Goal: Task Accomplishment & Management: Use online tool/utility

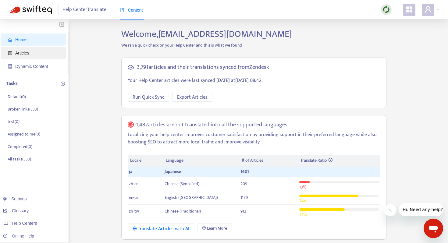
click at [25, 51] on span "Articles" at bounding box center [22, 53] width 14 height 5
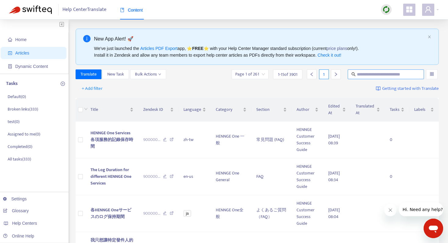
click at [381, 78] on span at bounding box center [385, 74] width 76 height 10
paste input "**********"
type input "**********"
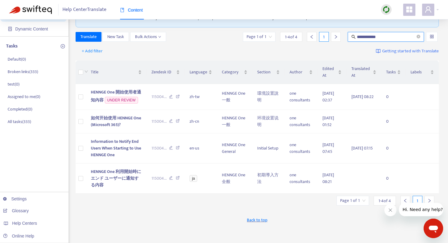
scroll to position [38, 0]
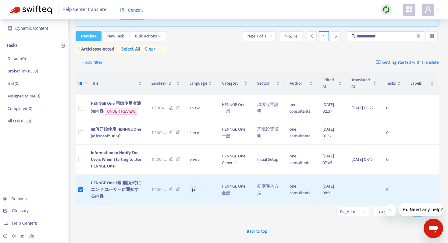
click at [88, 38] on span "Translate" at bounding box center [88, 36] width 16 height 7
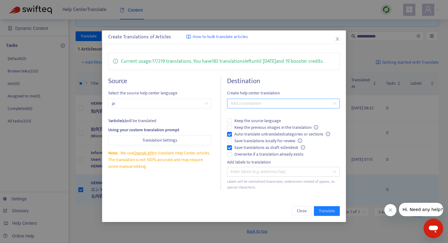
click at [250, 103] on div at bounding box center [280, 103] width 104 height 7
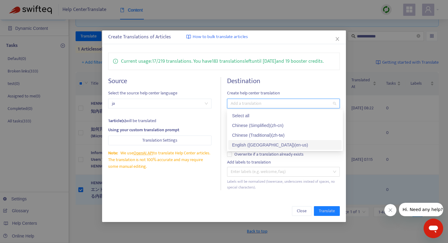
click at [248, 143] on div "English ([GEOGRAPHIC_DATA]) ( en-us )" at bounding box center [285, 145] width 106 height 7
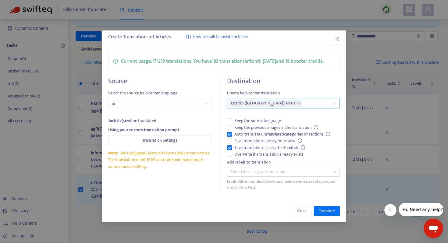
click at [197, 202] on div "Close Translate" at bounding box center [224, 211] width 244 height 22
click at [244, 143] on span "Save translations locally for review" at bounding box center [268, 141] width 72 height 7
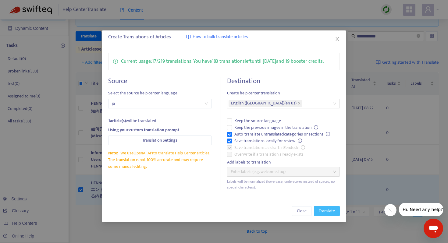
click at [328, 213] on span "Translate" at bounding box center [326, 211] width 16 height 7
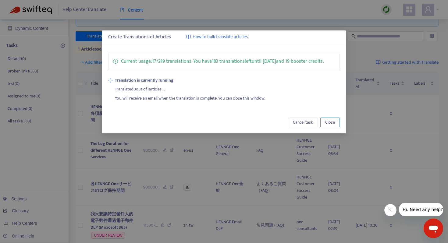
click at [333, 122] on span "Close" at bounding box center [330, 122] width 10 height 7
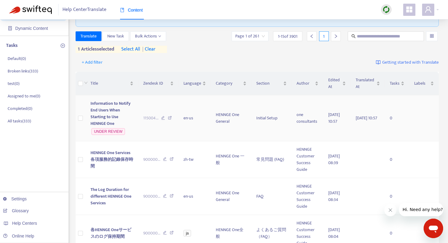
click at [101, 112] on span "Information to Notify End Users When Starting to Use HENNGE One" at bounding box center [110, 113] width 40 height 27
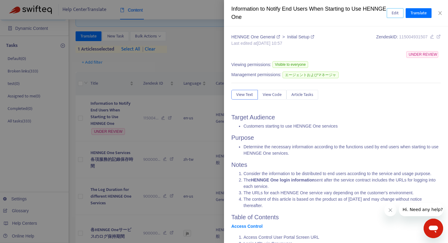
click at [394, 12] on span "Edit" at bounding box center [394, 13] width 7 height 7
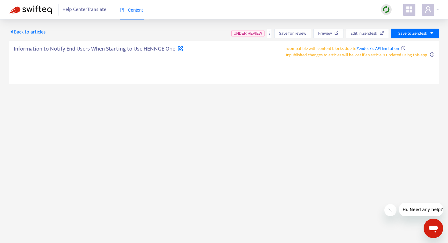
type textarea "**********"
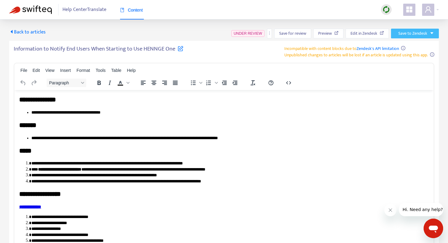
click at [423, 33] on span "Save to Zendesk" at bounding box center [412, 33] width 29 height 7
click at [402, 47] on span "Publish" at bounding box center [407, 45] width 23 height 7
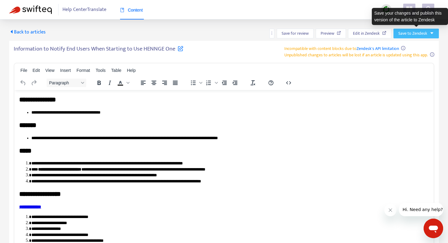
click at [414, 32] on span "Save to Zendesk" at bounding box center [412, 33] width 29 height 7
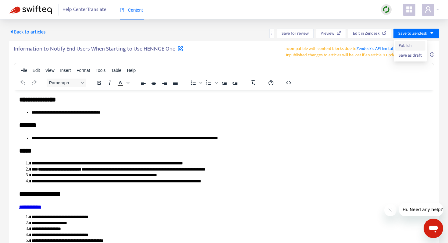
click at [404, 47] on span "Publish" at bounding box center [409, 45] width 23 height 7
